Goal: Browse casually

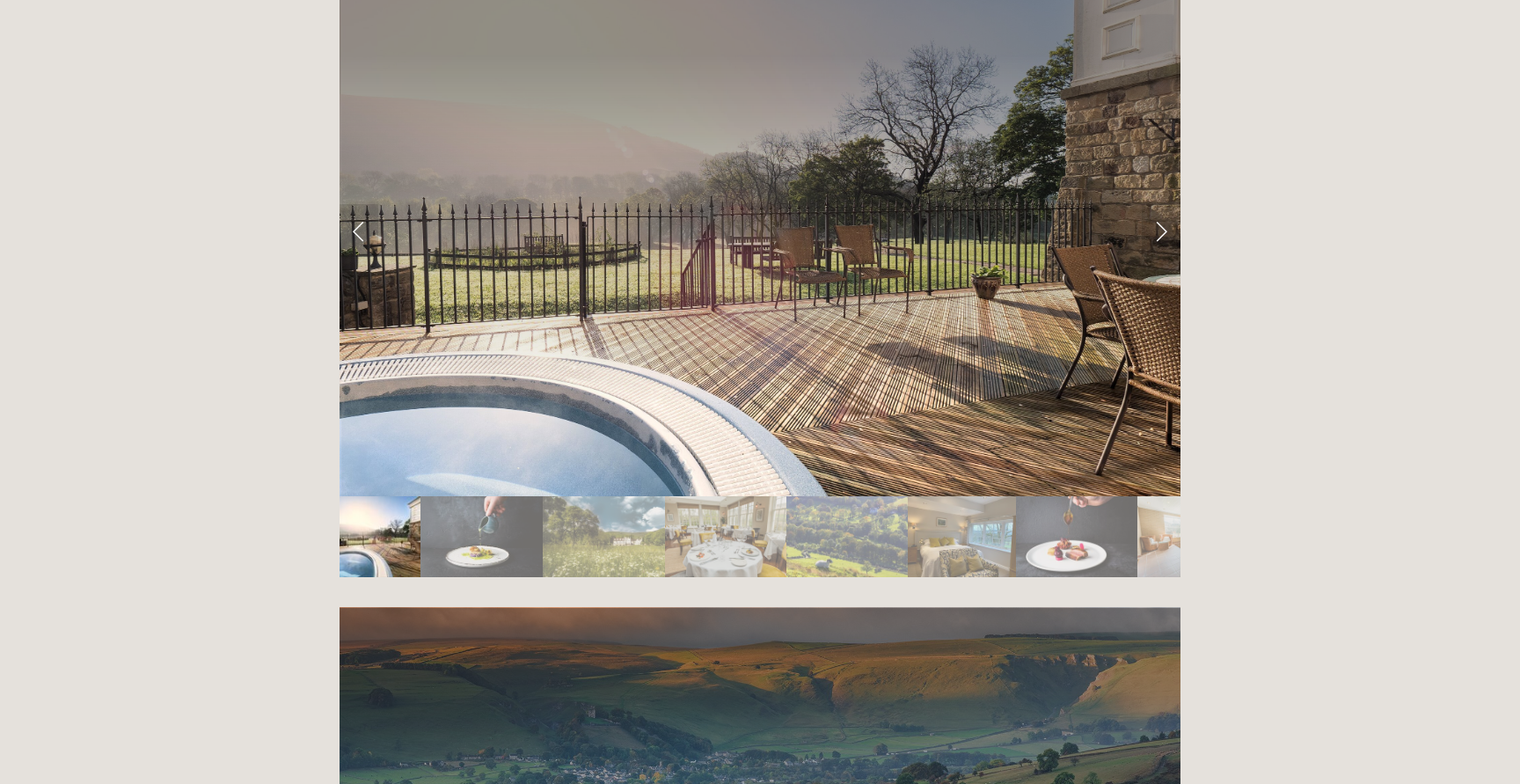
scroll to position [3103, 0]
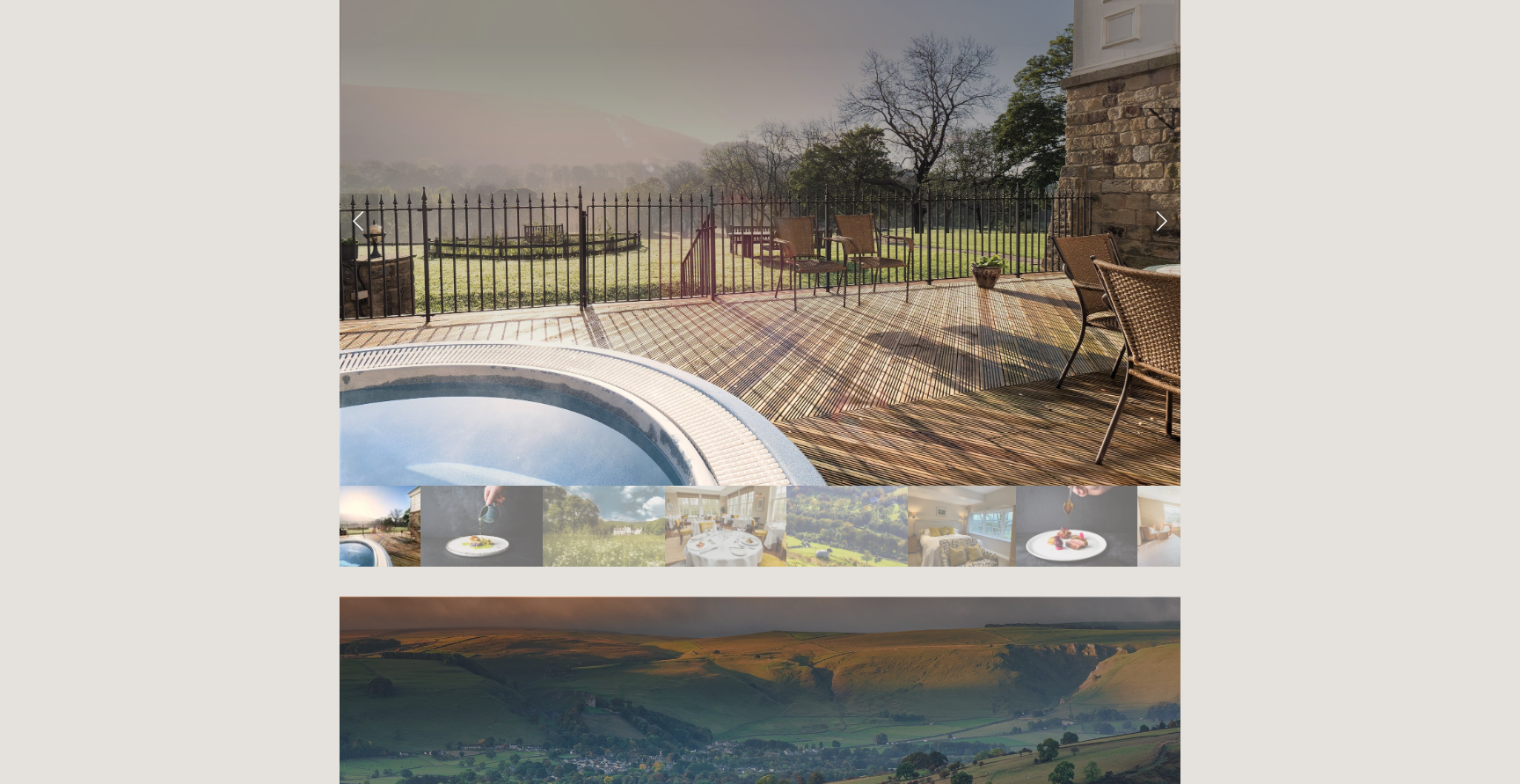
click at [384, 485] on img "Slide 1" at bounding box center [380, 526] width 81 height 81
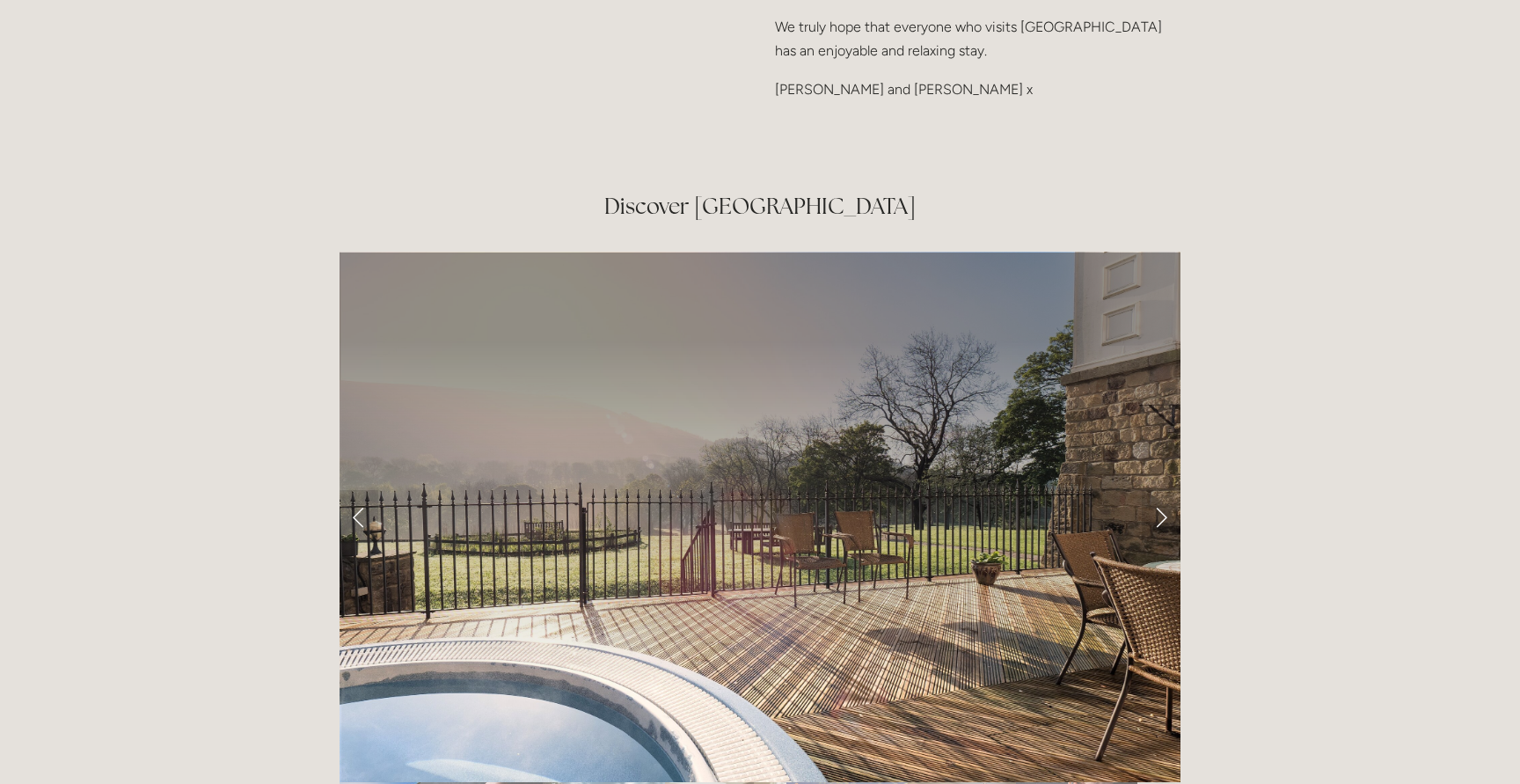
scroll to position [2807, 0]
click at [1158, 490] on link "Next Slide" at bounding box center [1161, 516] width 39 height 52
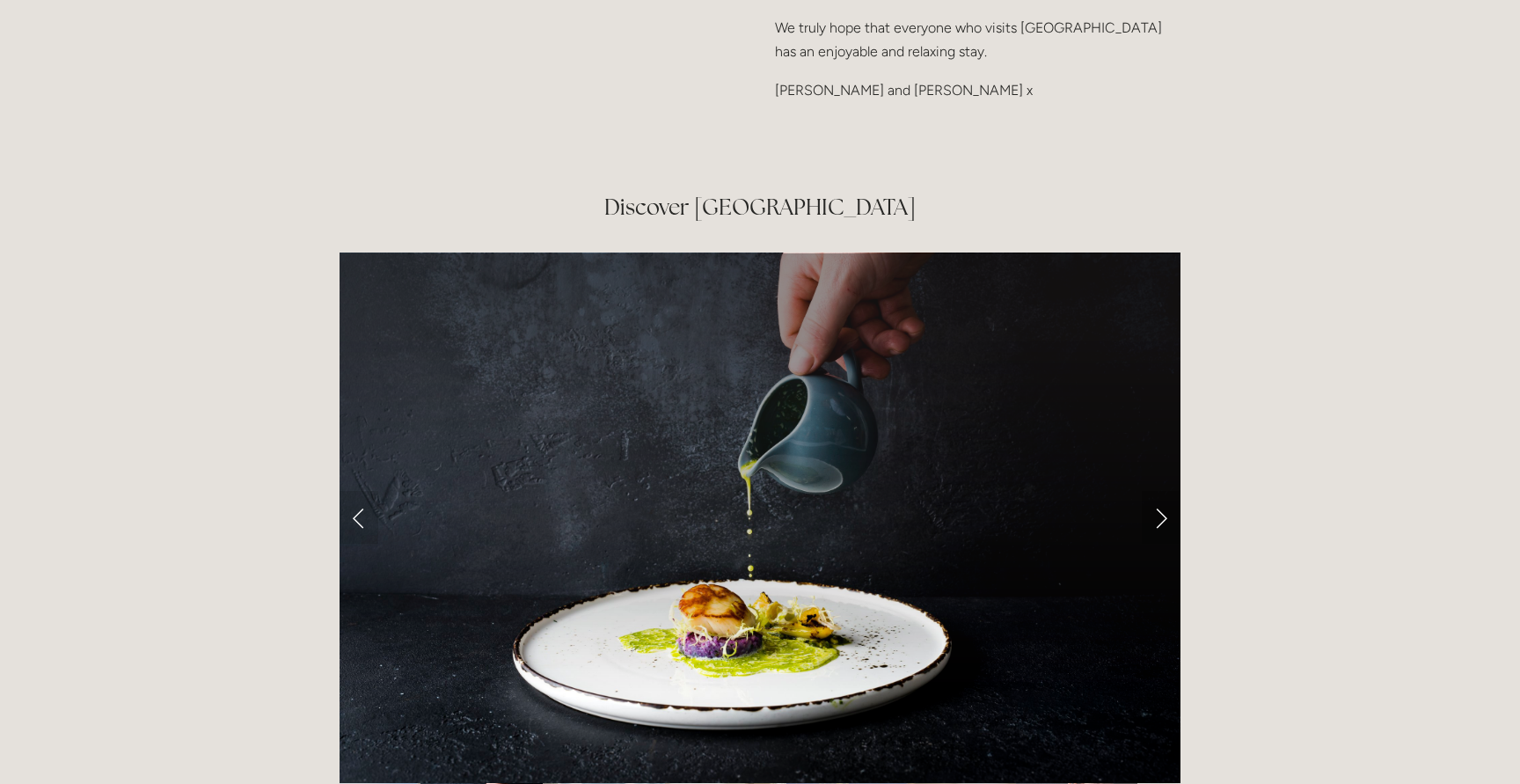
click at [1159, 490] on link "Next Slide" at bounding box center [1161, 516] width 39 height 52
click at [1163, 490] on link "Next Slide" at bounding box center [1161, 516] width 39 height 52
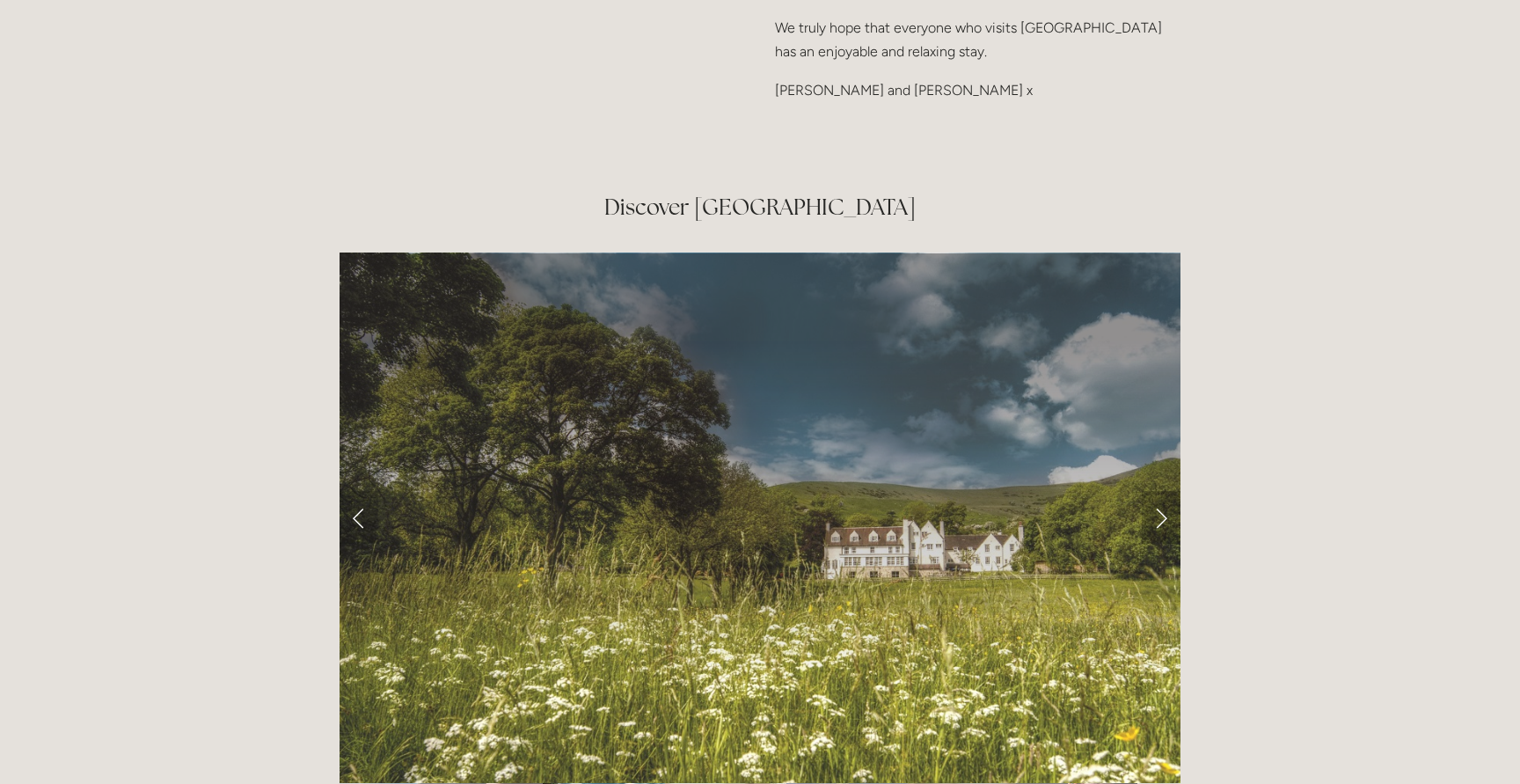
click at [1163, 490] on link "Next Slide" at bounding box center [1161, 516] width 39 height 52
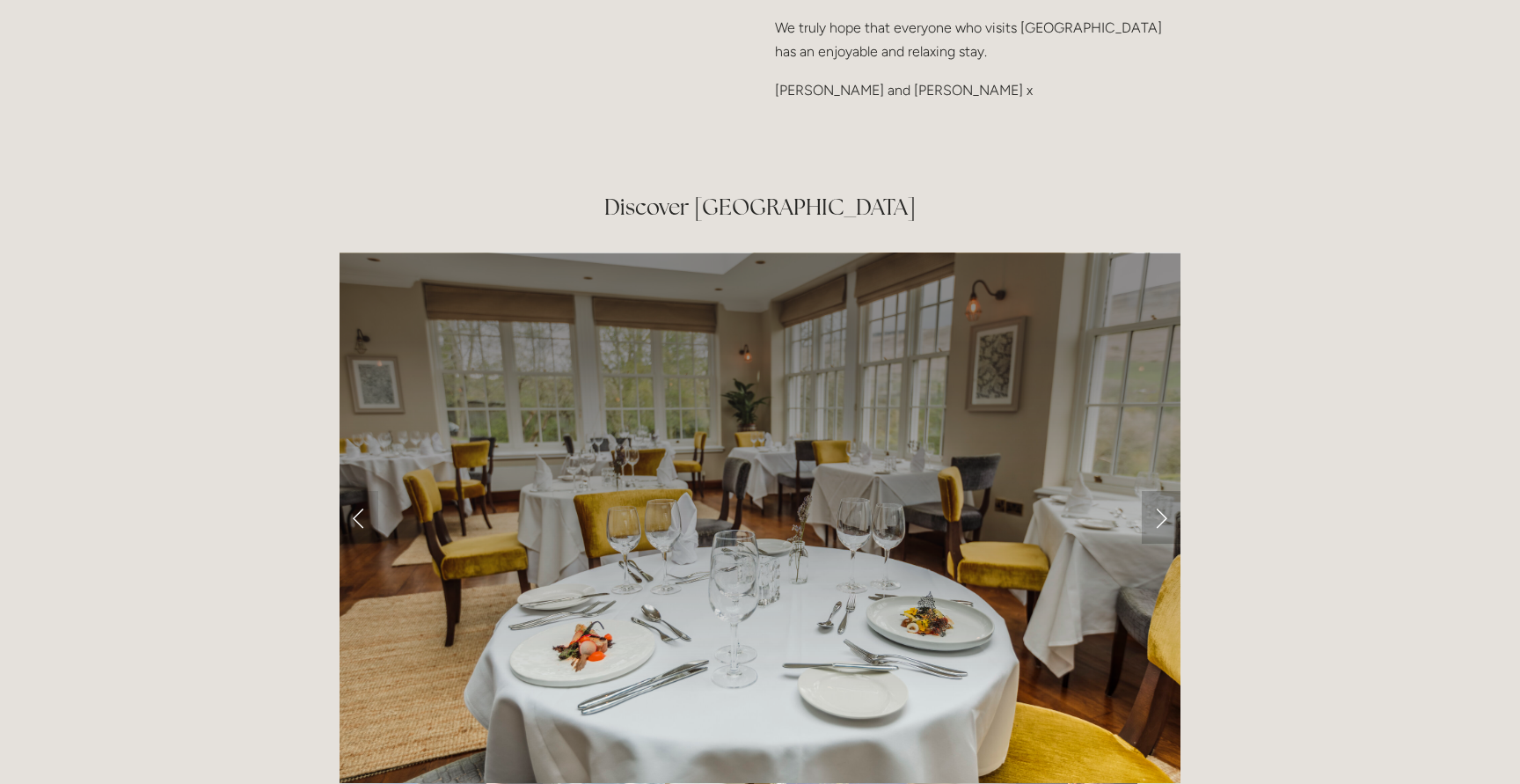
click at [1163, 490] on link "Next Slide" at bounding box center [1161, 516] width 39 height 52
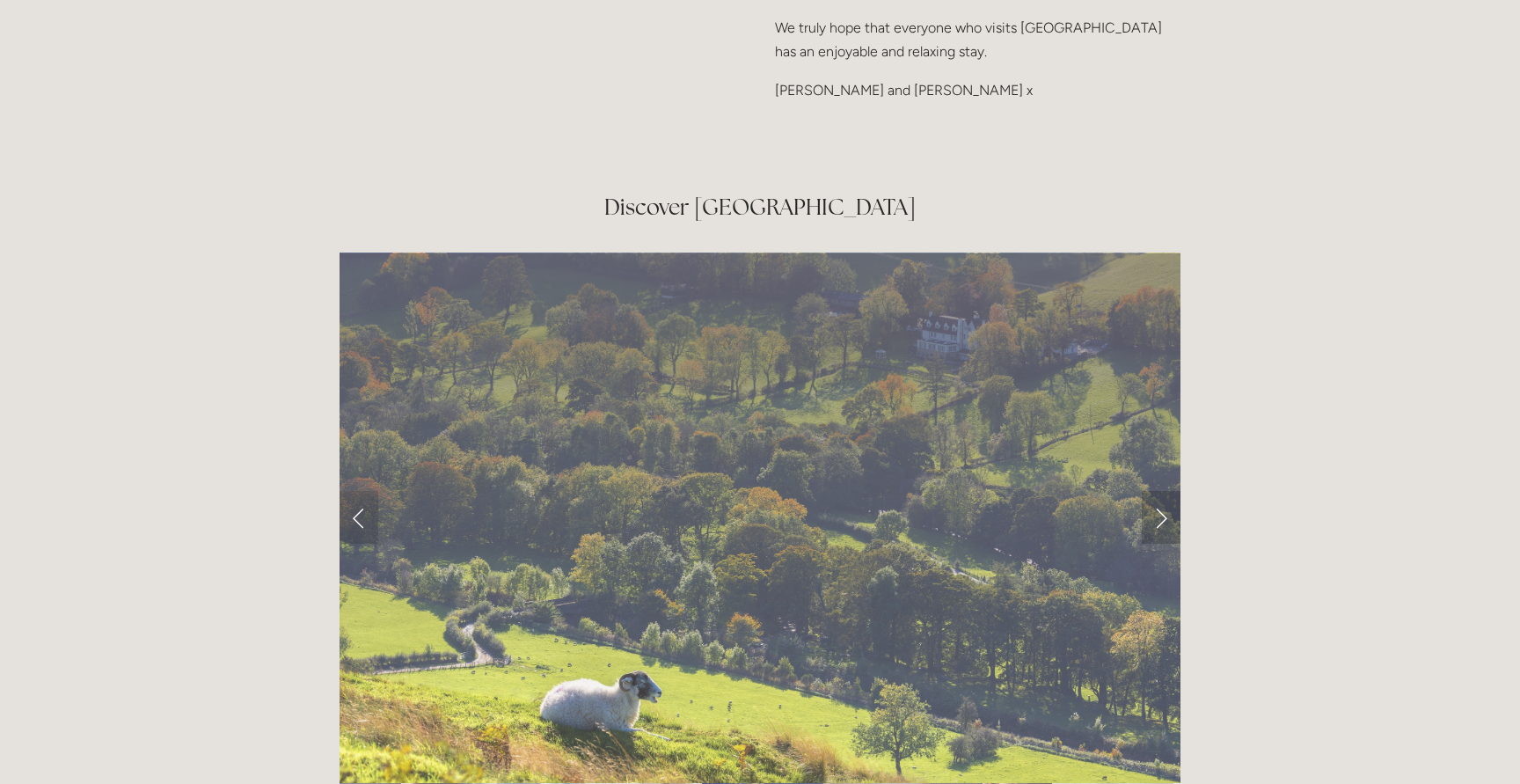
click at [1163, 490] on link "Next Slide" at bounding box center [1161, 516] width 39 height 52
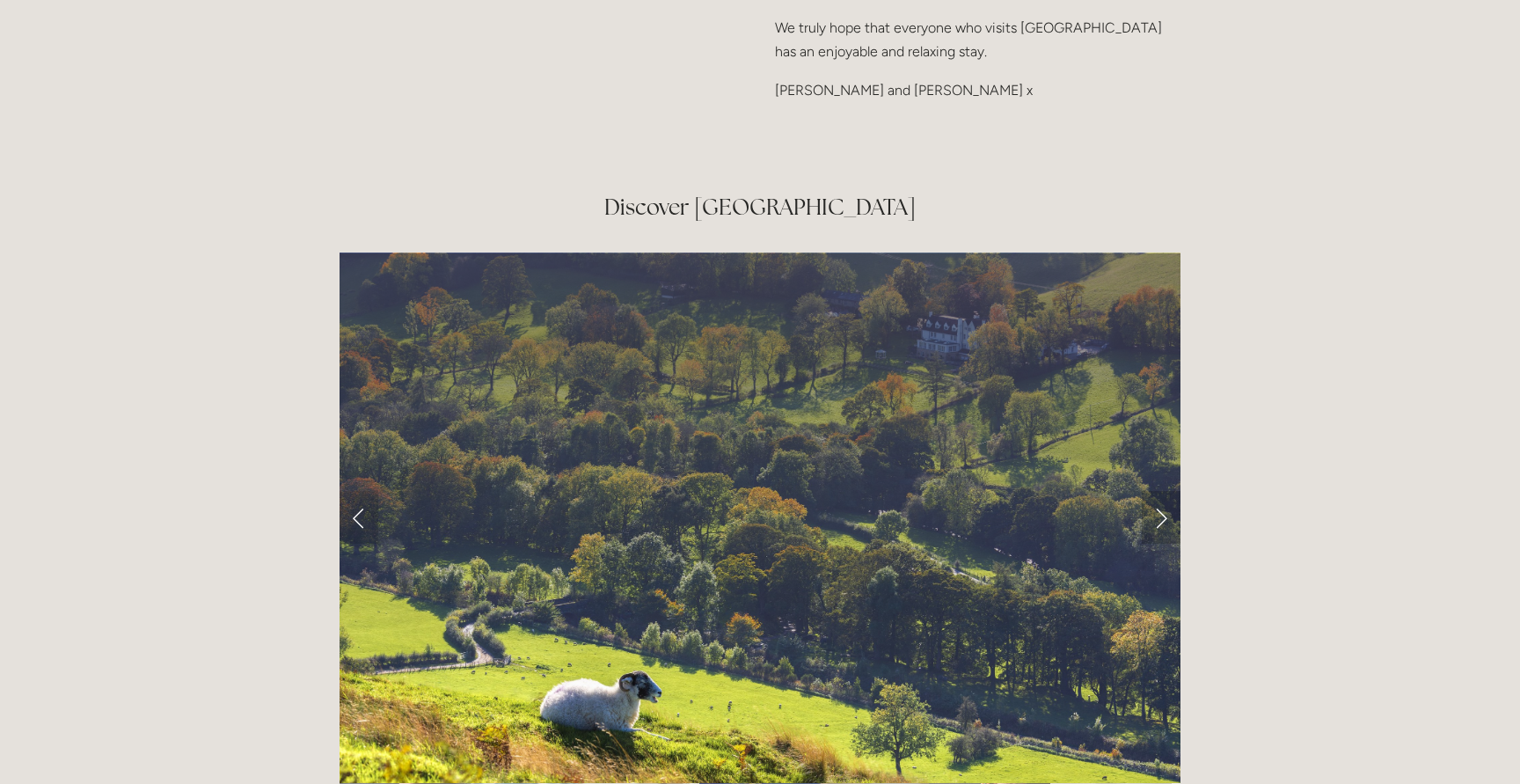
click at [1164, 490] on link "Next Slide" at bounding box center [1161, 516] width 39 height 52
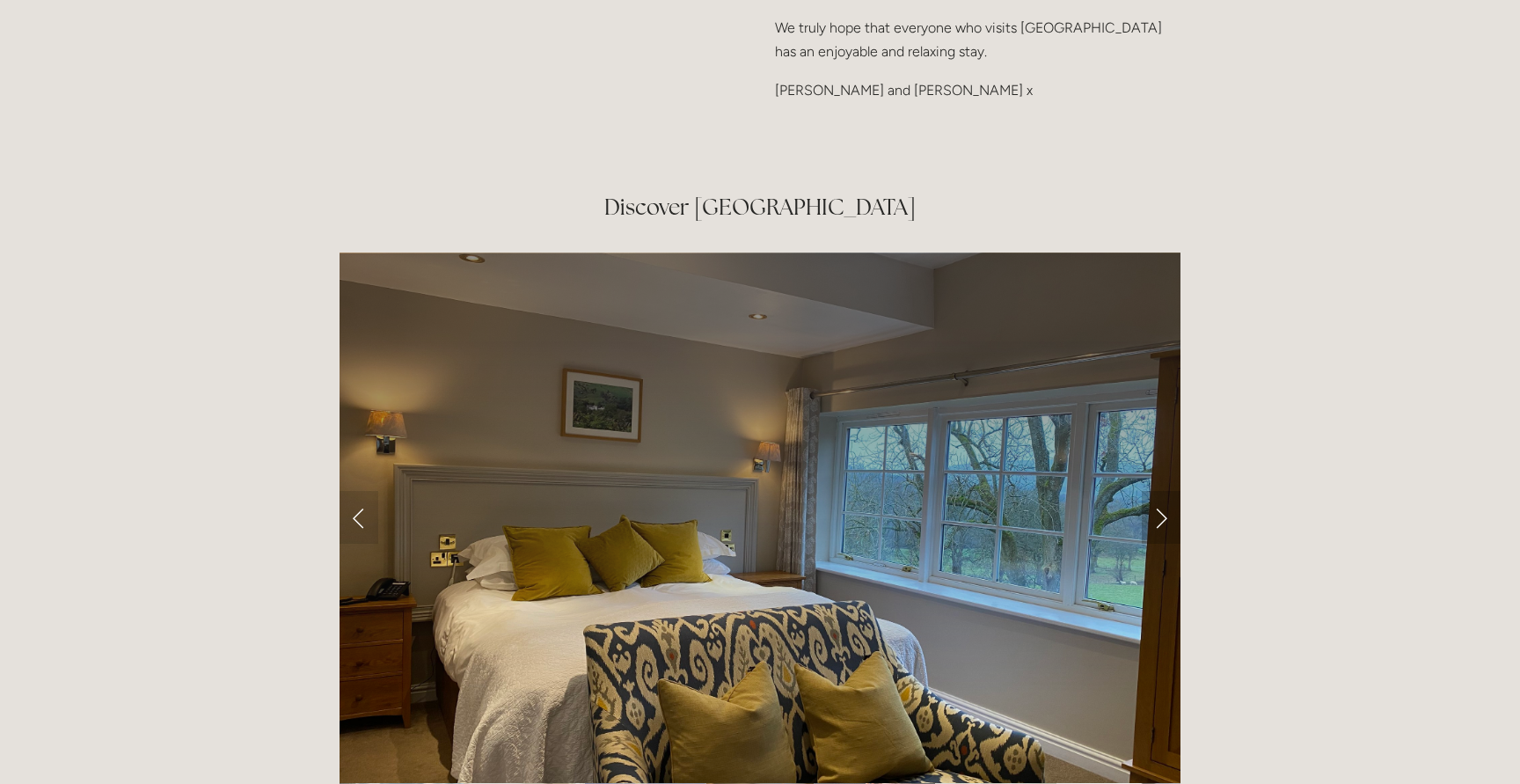
click at [1164, 490] on link "Next Slide" at bounding box center [1161, 516] width 39 height 52
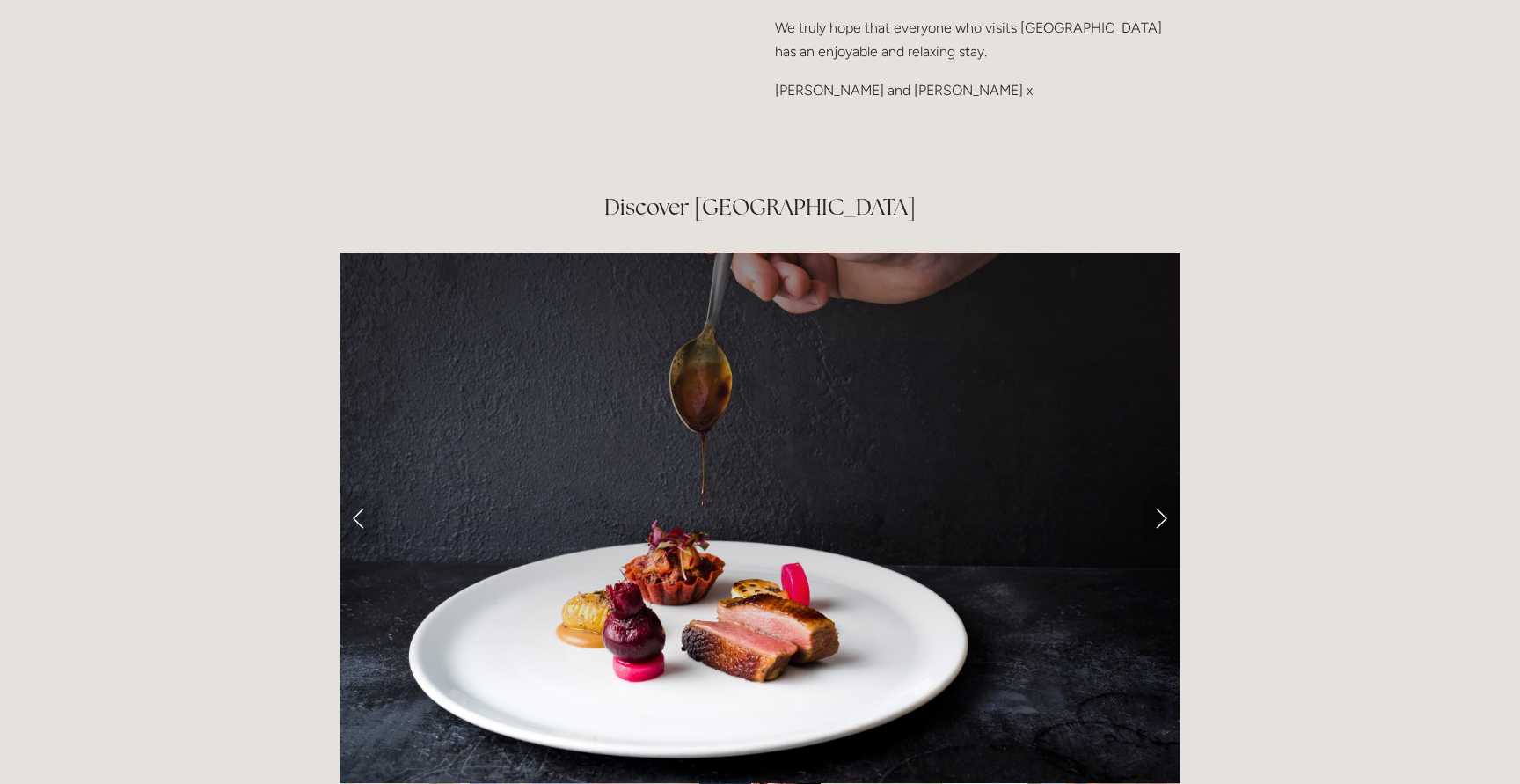
click at [1164, 490] on link "Next Slide" at bounding box center [1161, 516] width 39 height 52
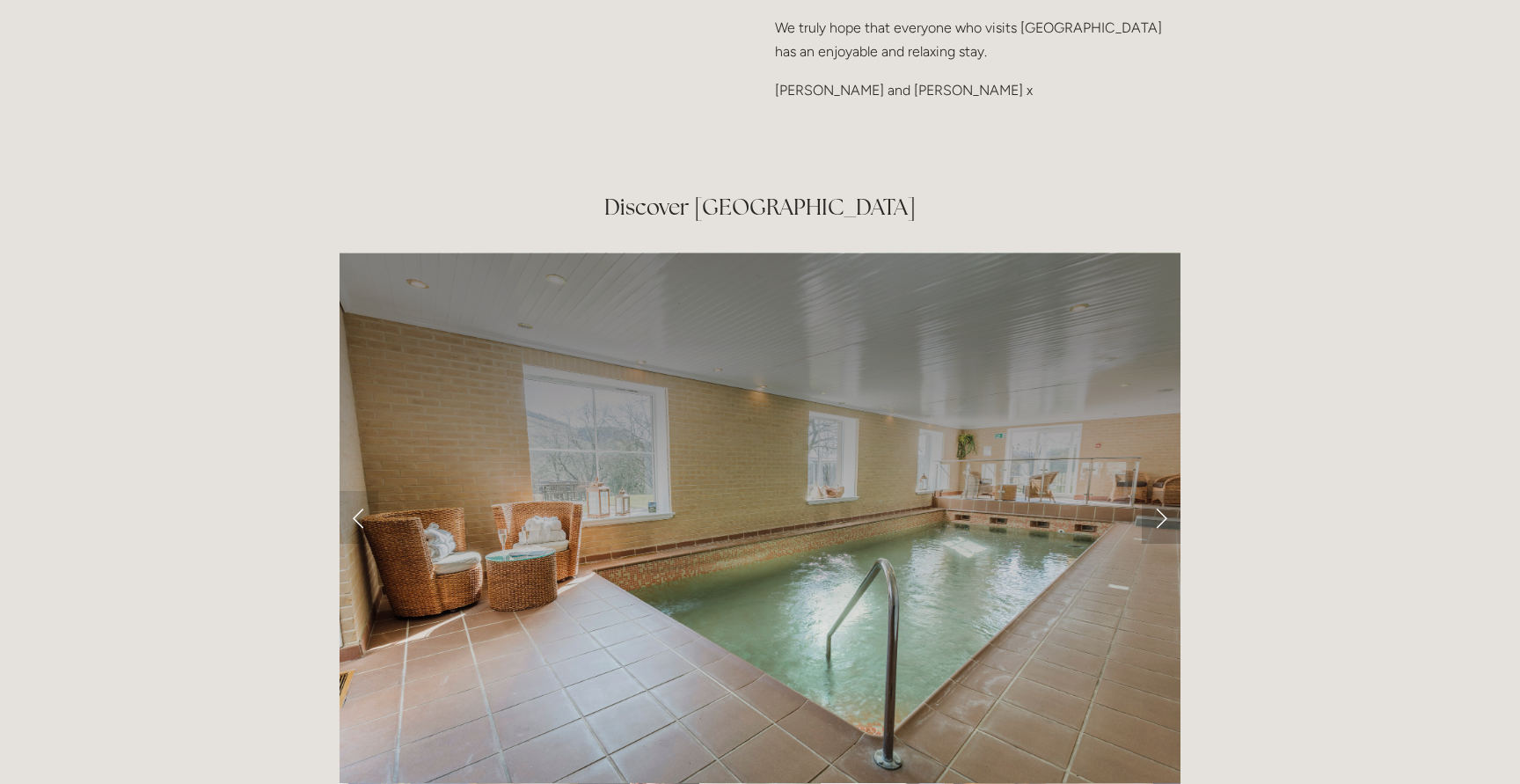
click at [1162, 490] on link "Next Slide" at bounding box center [1161, 516] width 39 height 52
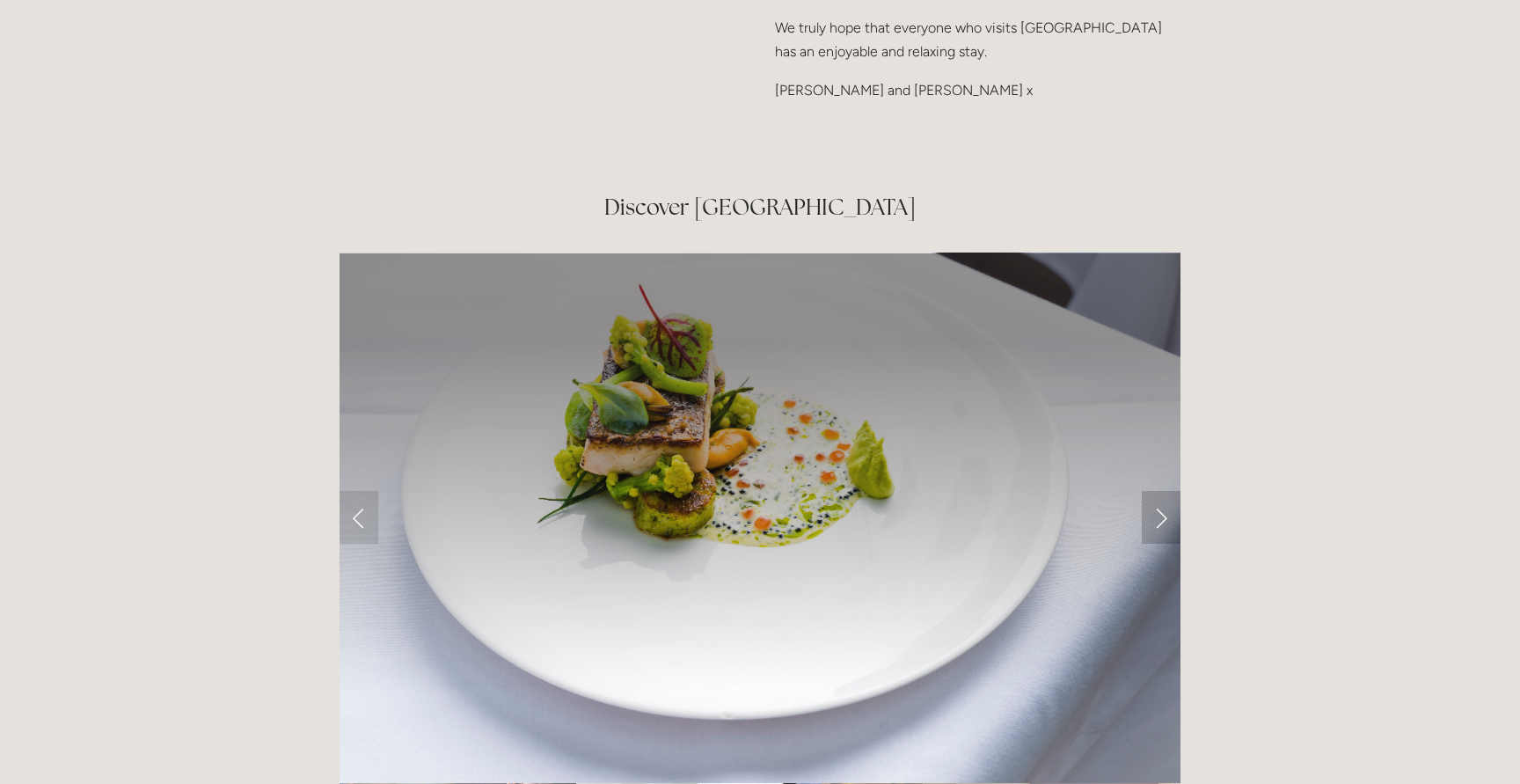
click at [1162, 490] on link "Next Slide" at bounding box center [1161, 516] width 39 height 52
